Goal: Task Accomplishment & Management: Manage account settings

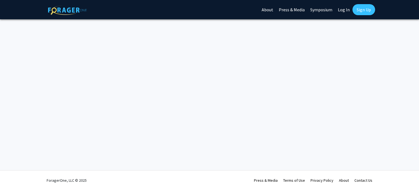
scroll to position [0, 0]
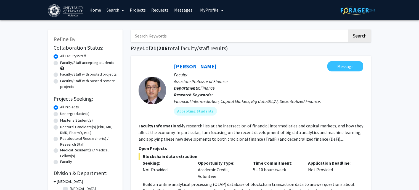
click at [142, 11] on link "Projects" at bounding box center [138, 9] width 22 height 19
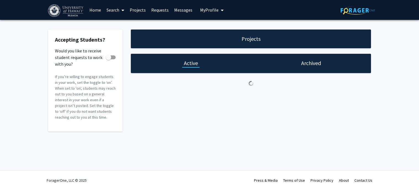
checkbox input "true"
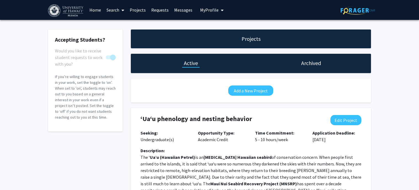
click at [201, 10] on span "My Profile" at bounding box center [209, 10] width 18 height 6
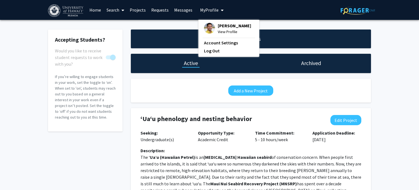
click at [222, 25] on span "[PERSON_NAME]" at bounding box center [234, 26] width 33 height 6
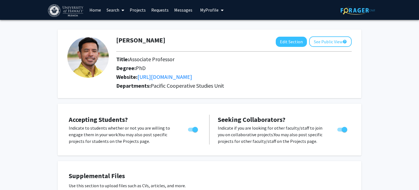
click at [329, 42] on button "See Public View help" at bounding box center [330, 41] width 42 height 10
